Goal: Information Seeking & Learning: Check status

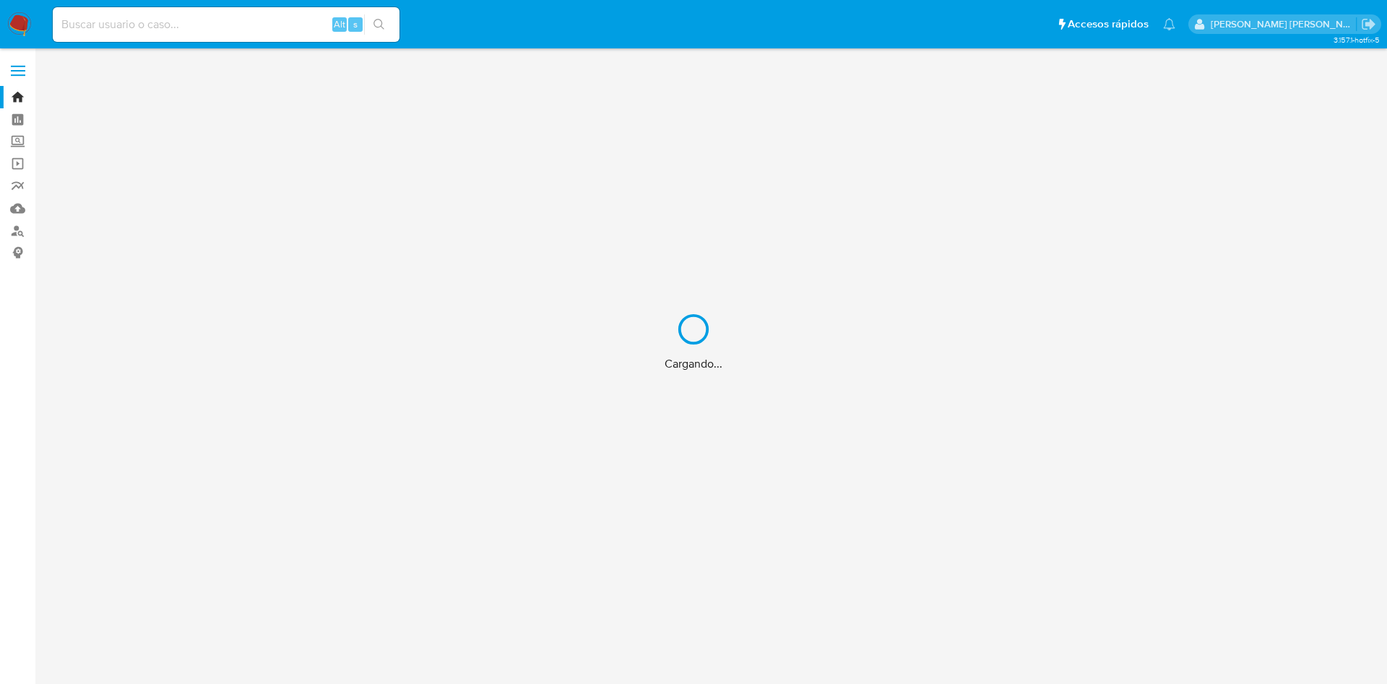
click at [100, 21] on div "Cargando..." at bounding box center [693, 342] width 1387 height 684
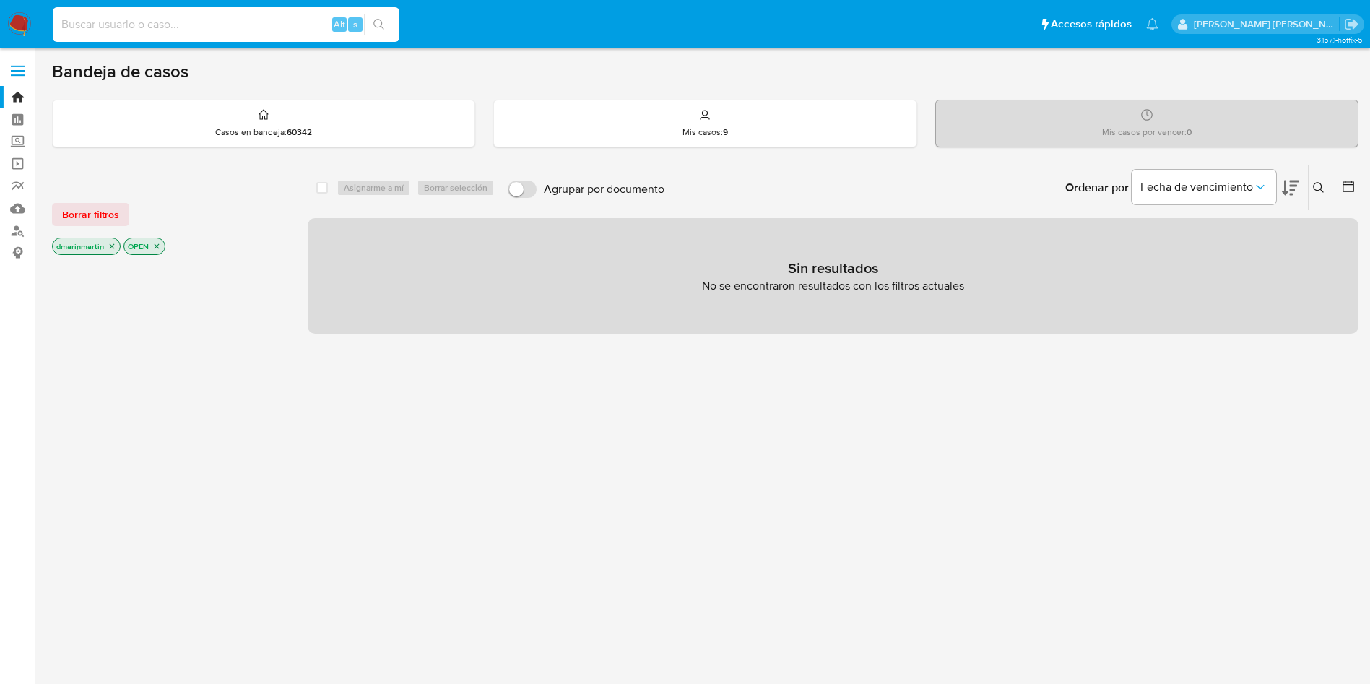
click at [110, 31] on input at bounding box center [226, 24] width 347 height 19
paste input "2659745180"
type input "2659745180"
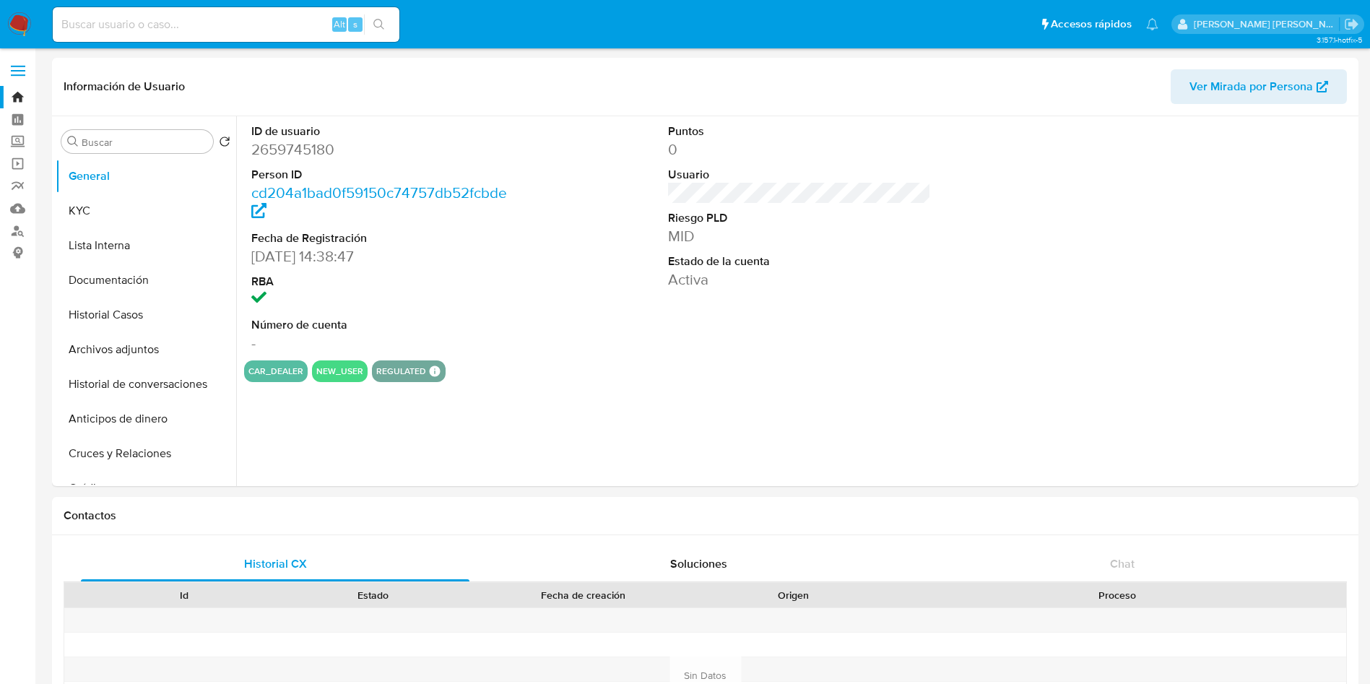
select select "10"
click at [119, 195] on button "KYC" at bounding box center [140, 211] width 169 height 35
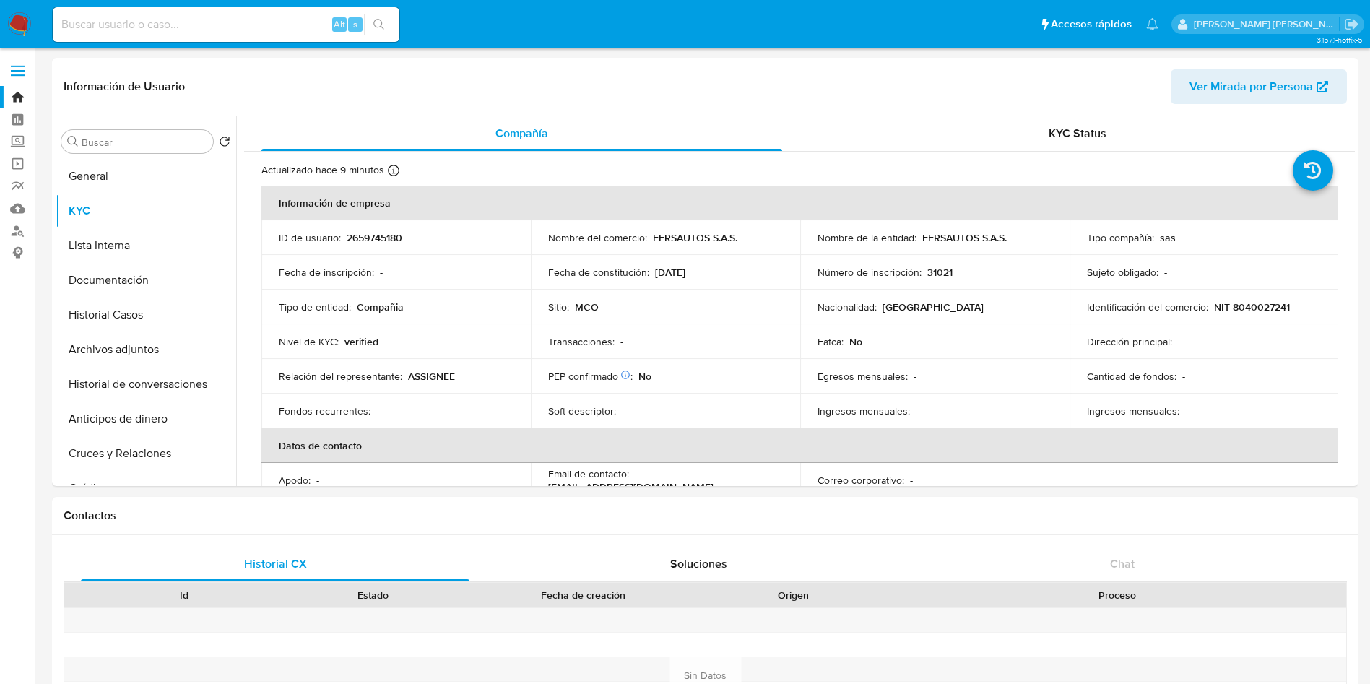
scroll to position [37, 0]
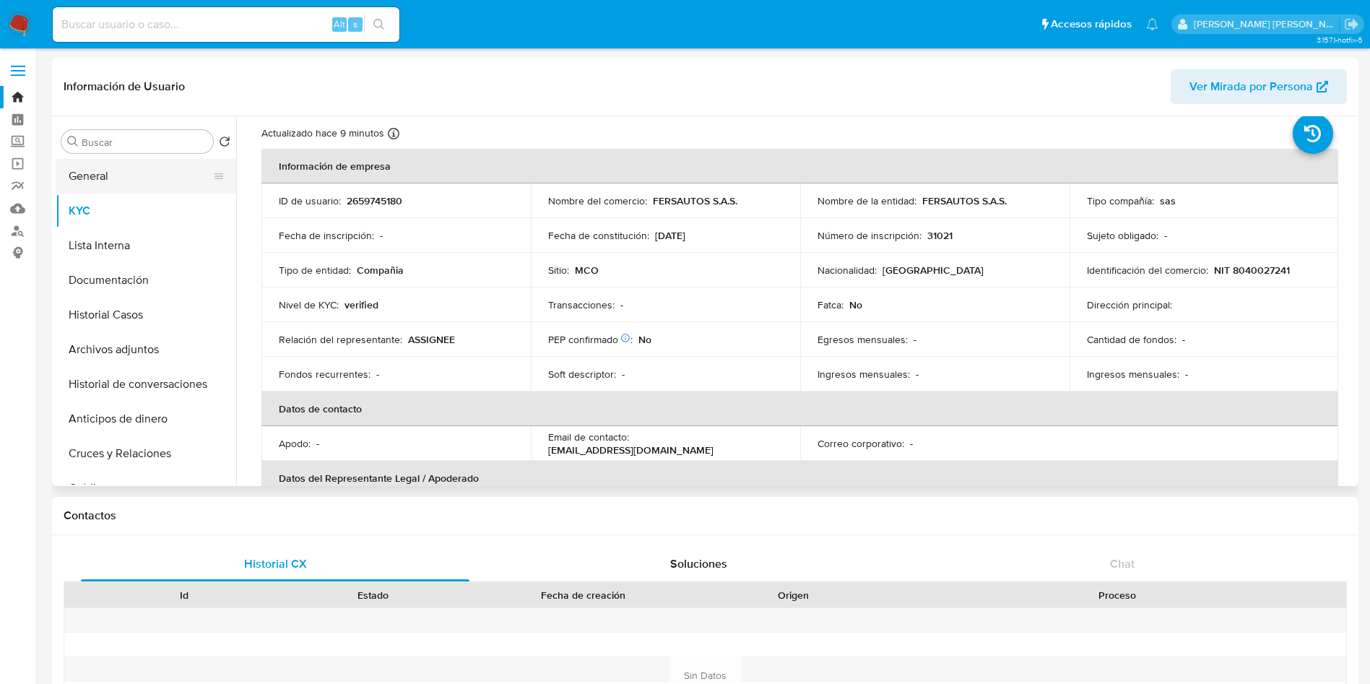
click at [123, 181] on button "General" at bounding box center [140, 176] width 169 height 35
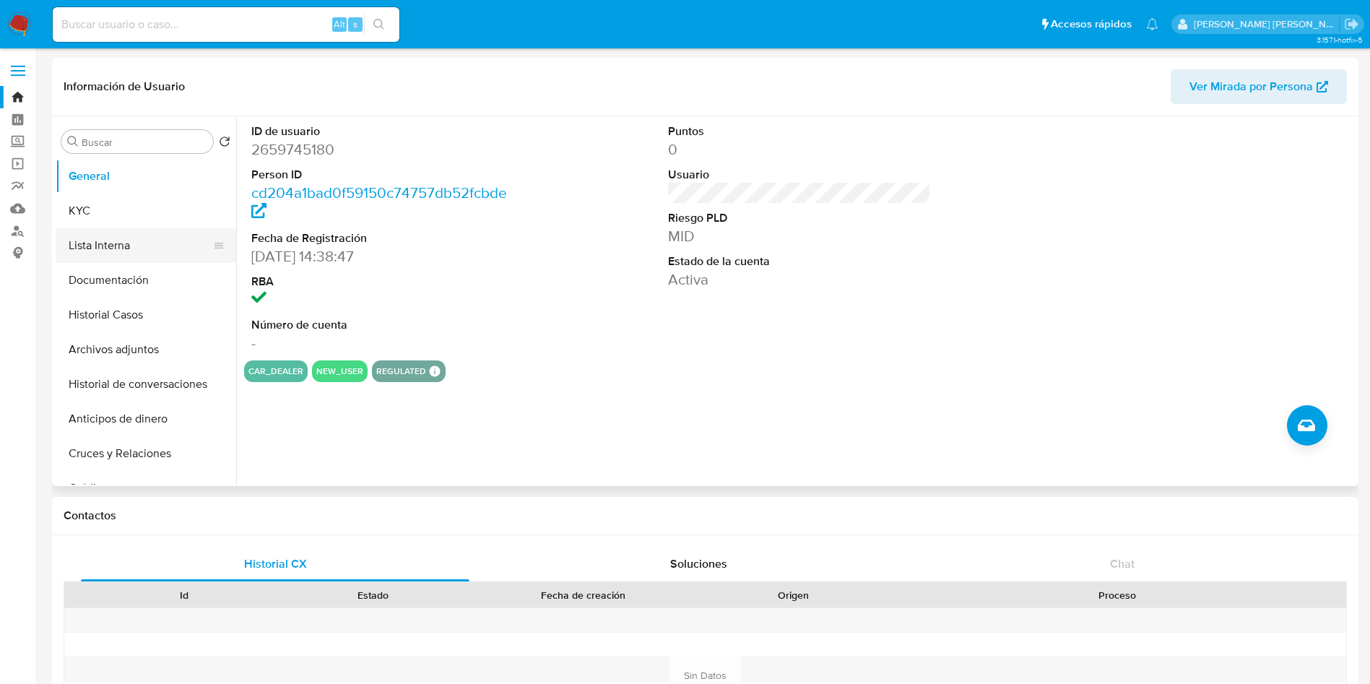
click at [113, 254] on button "Lista Interna" at bounding box center [140, 245] width 169 height 35
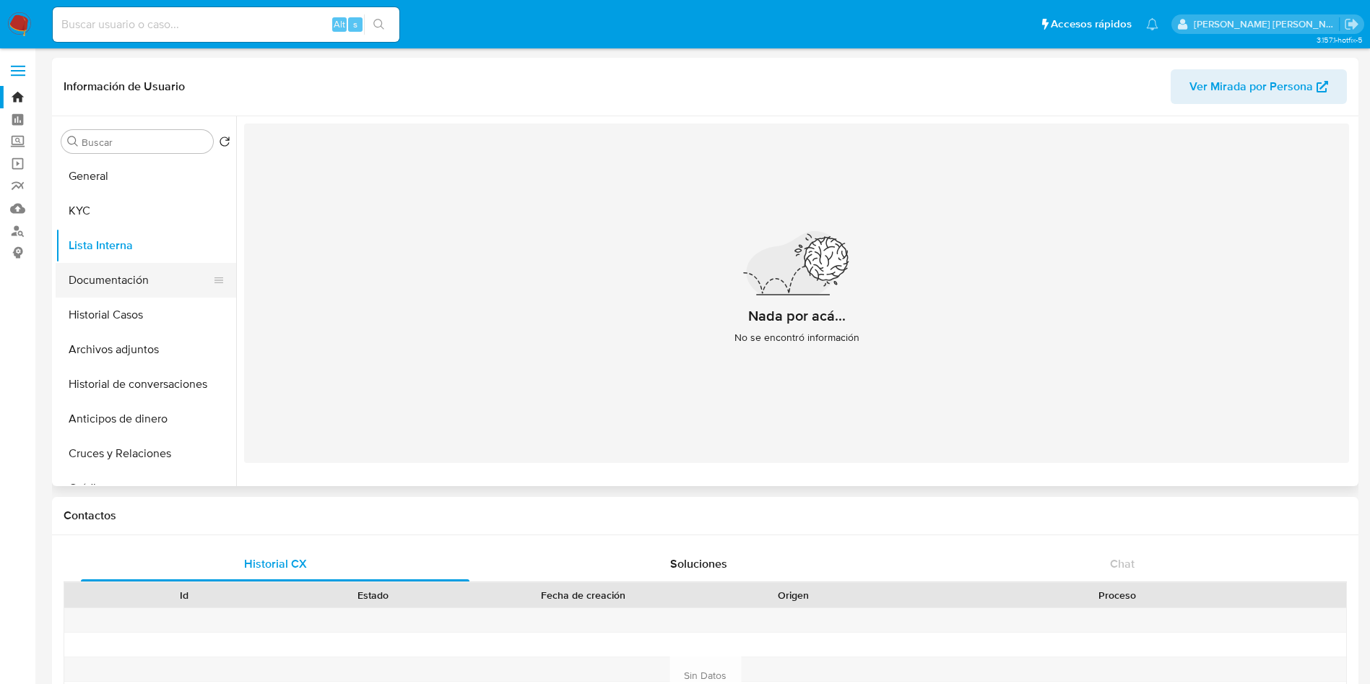
click at [134, 285] on button "Documentación" at bounding box center [140, 280] width 169 height 35
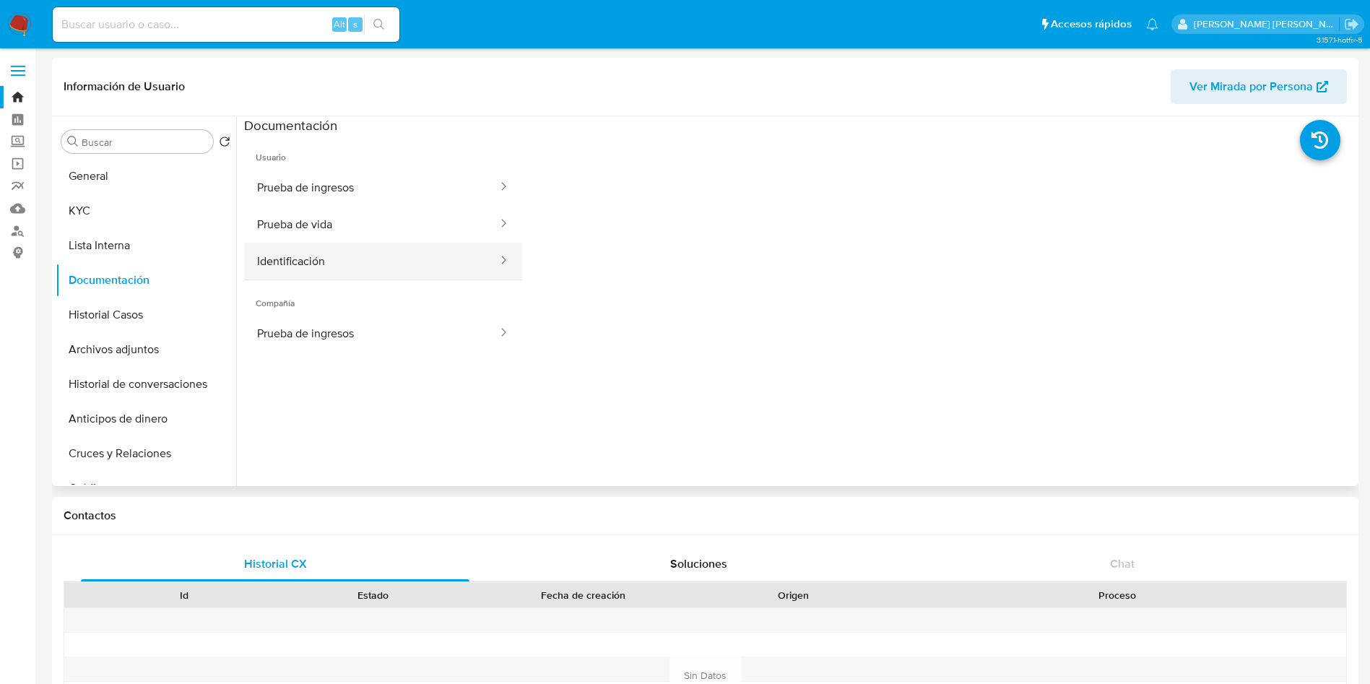
click at [444, 267] on button "Identificación" at bounding box center [371, 261] width 255 height 37
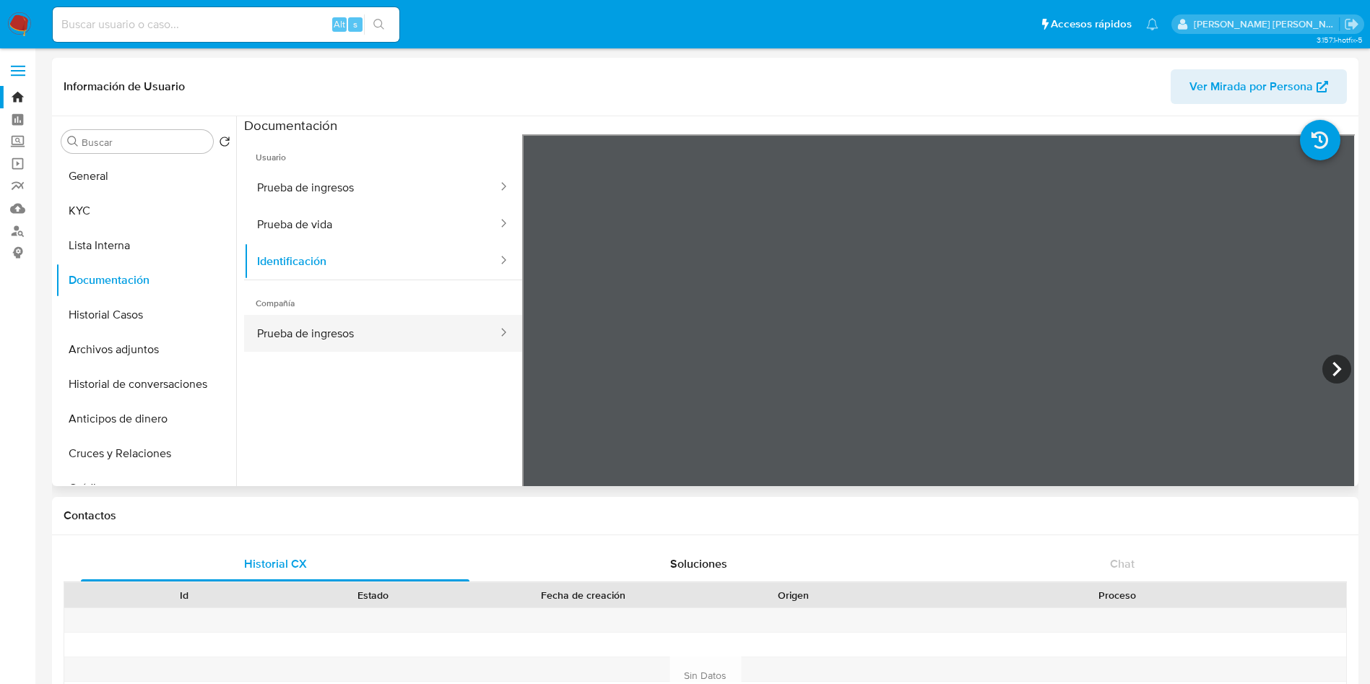
click at [446, 350] on button "Prueba de ingresos" at bounding box center [371, 333] width 255 height 37
